Goal: Task Accomplishment & Management: Manage account settings

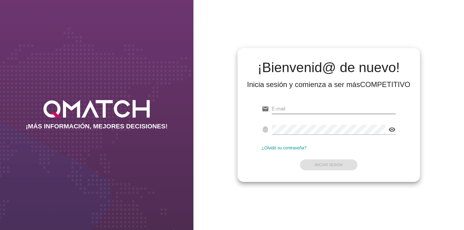
click at [288, 110] on input "email" at bounding box center [334, 109] width 124 height 10
click at [269, 149] on link "¿Olvidó su contraseña?" at bounding box center [284, 147] width 45 height 5
click at [298, 109] on input "email" at bounding box center [334, 109] width 124 height 10
type input "[EMAIL_ADDRESS][DOMAIN_NAME]"
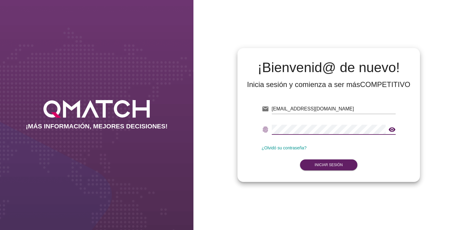
click at [396, 129] on div "email [EMAIL_ADDRESS][DOMAIN_NAME] fingerprint visibility ¿Olvidó su contraseña…" at bounding box center [328, 135] width 173 height 83
click at [394, 129] on icon "visibility" at bounding box center [391, 129] width 7 height 7
click at [331, 171] on form "email [EMAIL_ADDRESS][DOMAIN_NAME] fingerprint visibility_off ¿Olvidó su contra…" at bounding box center [329, 136] width 134 height 72
click at [334, 167] on button "Iniciar Sesión" at bounding box center [328, 164] width 57 height 11
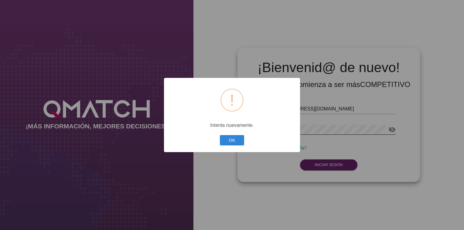
click at [241, 146] on div "OK Cancel" at bounding box center [231, 139] width 27 height 13
drag, startPoint x: 236, startPoint y: 143, endPoint x: 241, endPoint y: 143, distance: 4.6
click at [236, 143] on button "OK" at bounding box center [232, 140] width 25 height 11
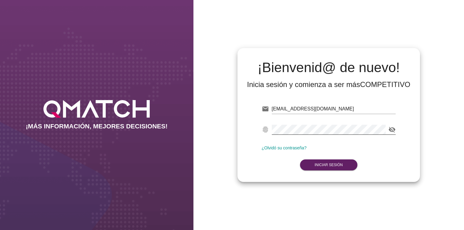
click at [300, 152] on form "email [EMAIL_ADDRESS][DOMAIN_NAME] fingerprint visibility_off ¿Olvidó su contra…" at bounding box center [329, 136] width 134 height 72
click at [295, 148] on link "¿Olvidó su contraseña?" at bounding box center [284, 147] width 45 height 5
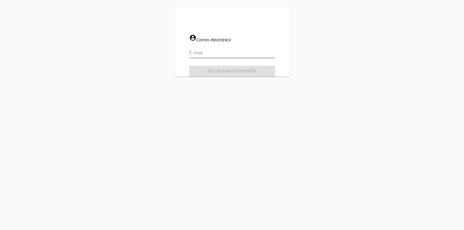
click at [214, 53] on input "email" at bounding box center [232, 53] width 86 height 10
type input "[EMAIL_ADDRESS][DOMAIN_NAME]"
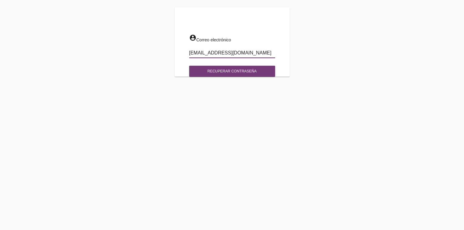
click at [231, 74] on button "Recuperar contraseña" at bounding box center [232, 71] width 86 height 11
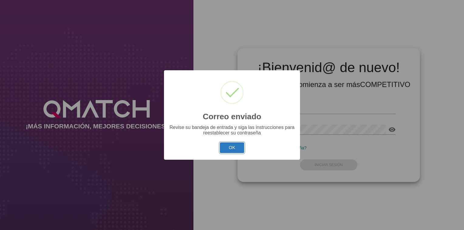
click at [233, 145] on button "OK" at bounding box center [232, 147] width 25 height 11
